Goal: Information Seeking & Learning: Compare options

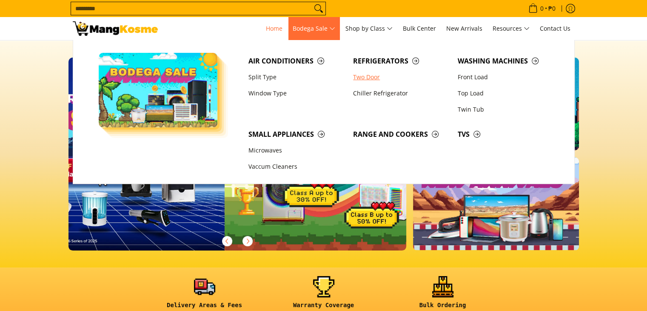
scroll to position [0, 338]
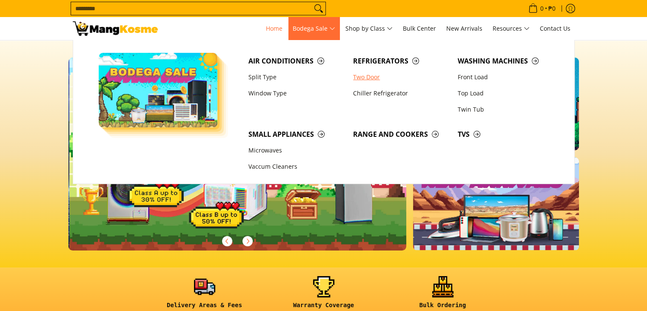
click at [374, 77] on link "Two Door" at bounding box center [401, 77] width 105 height 16
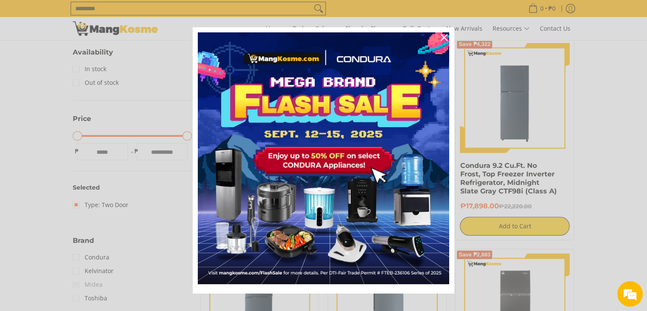
scroll to position [43, 0]
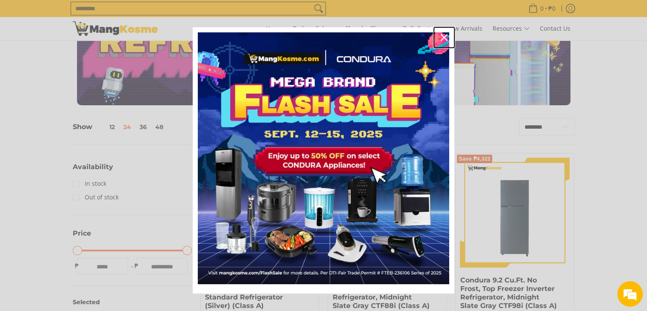
click at [443, 36] on icon "close icon" at bounding box center [444, 37] width 7 height 7
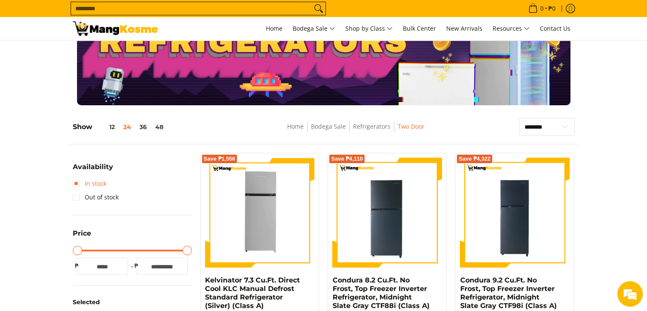
click at [77, 186] on link "In stock" at bounding box center [90, 184] width 34 height 14
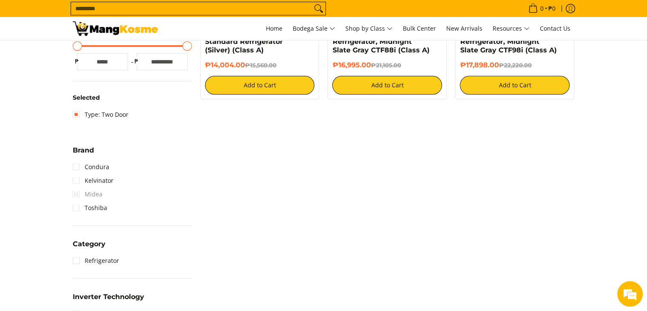
scroll to position [426, 0]
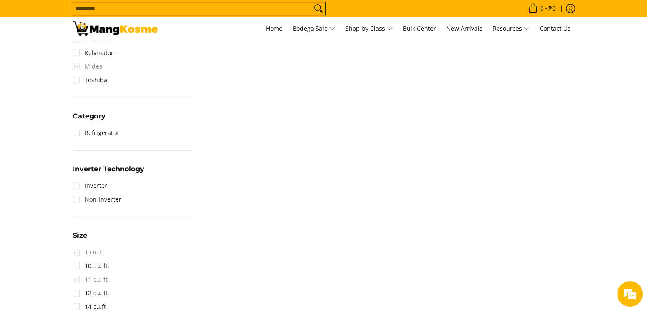
click at [72, 183] on div "Selected In stock Availability In stock Out of stock Price Minimum Price Maximu…" at bounding box center [133, 117] width 128 height 695
click at [74, 184] on link "Inverter" at bounding box center [90, 186] width 34 height 14
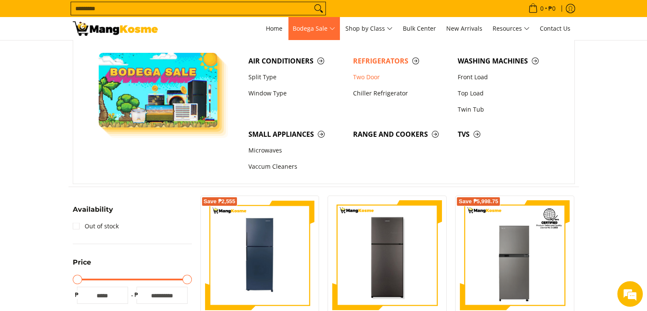
click at [321, 30] on span "Bodega Sale" at bounding box center [314, 28] width 43 height 11
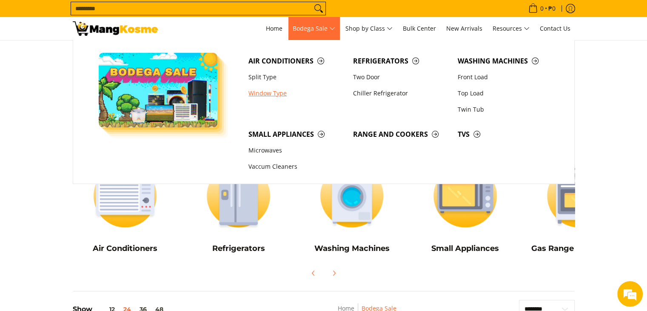
click at [277, 97] on link "Window Type" at bounding box center [296, 93] width 105 height 16
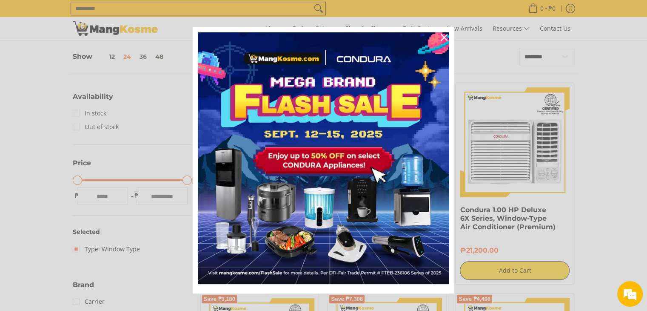
scroll to position [128, 0]
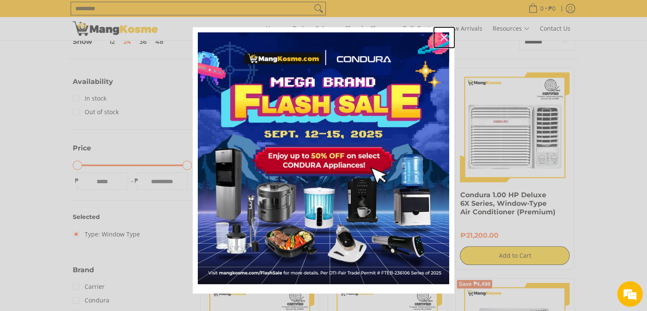
click at [441, 39] on icon "close icon" at bounding box center [444, 37] width 7 height 7
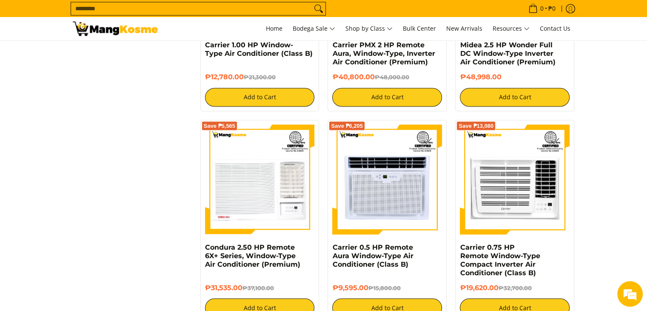
scroll to position [1575, 0]
